Goal: Information Seeking & Learning: Learn about a topic

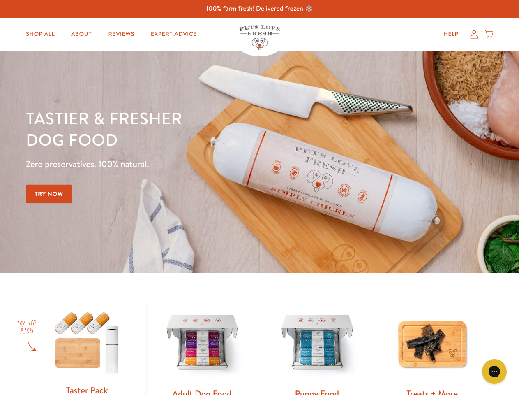
click at [259, 197] on div "Tastier & fresher dog food Zero preservatives. 100% natural. Try Now" at bounding box center [182, 161] width 312 height 108
click at [494, 371] on icon "Gorgias live chat" at bounding box center [494, 371] width 8 height 8
